Goal: Navigation & Orientation: Find specific page/section

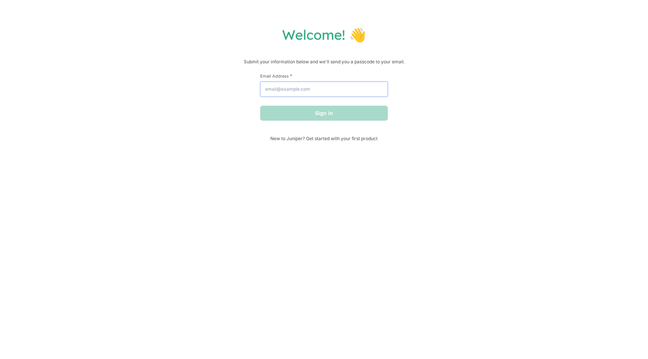
click at [282, 85] on input "Email Address *" at bounding box center [323, 89] width 127 height 15
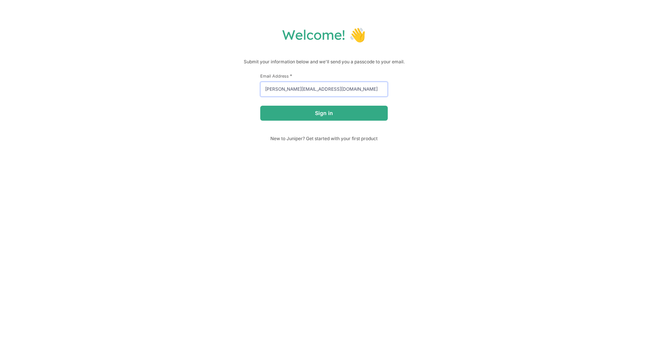
type input "[PERSON_NAME][EMAIL_ADDRESS][DOMAIN_NAME]"
click at [286, 105] on form "First Name * Last Name * Email Address * [PERSON_NAME][EMAIL_ADDRESS][DOMAIN_NA…" at bounding box center [323, 97] width 127 height 48
click at [286, 109] on button "Sign in" at bounding box center [323, 113] width 127 height 15
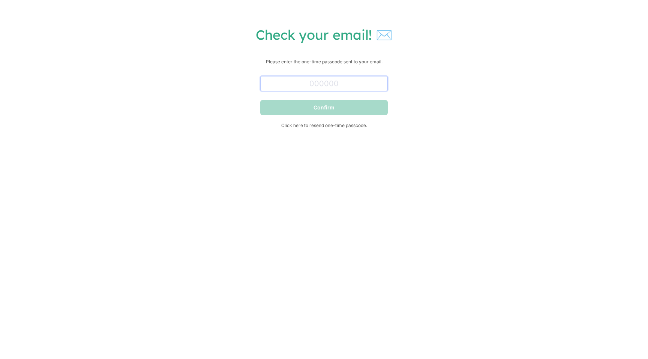
click at [326, 80] on input "text" at bounding box center [323, 83] width 127 height 15
paste input "256389"
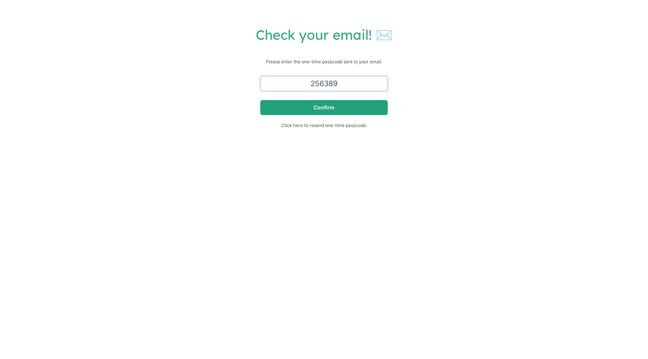
type input "256389"
click at [319, 108] on button "Confirm" at bounding box center [323, 107] width 127 height 15
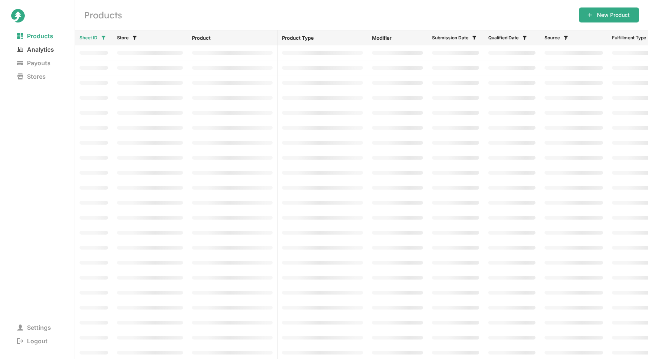
click at [25, 51] on span "Analytics" at bounding box center [35, 49] width 49 height 10
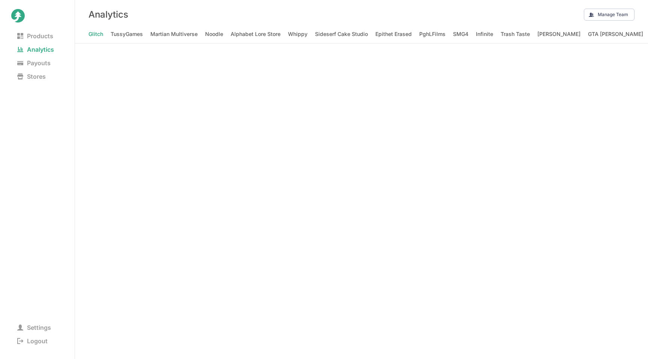
scroll to position [0, 2148]
click at [506, 34] on Elizabeth "[PERSON_NAME] [PERSON_NAME]" at bounding box center [550, 34] width 88 height 10
